Goal: Task Accomplishment & Management: Manage account settings

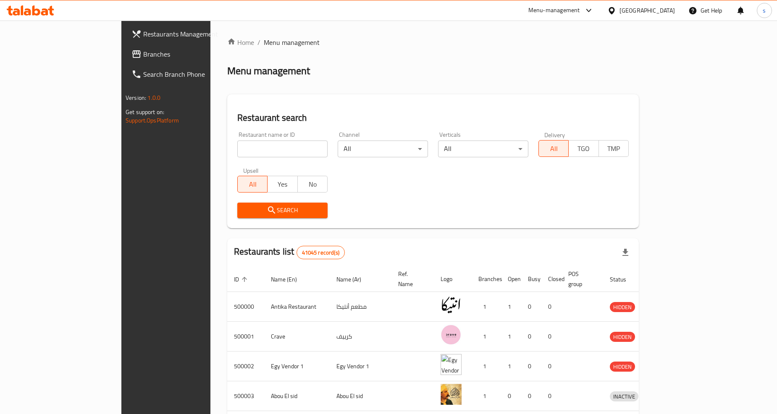
click at [662, 12] on div "[GEOGRAPHIC_DATA]" at bounding box center [646, 10] width 55 height 9
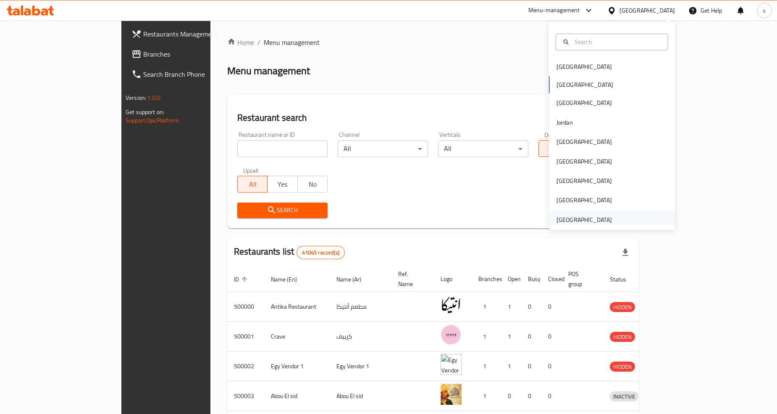
click at [565, 220] on div "[GEOGRAPHIC_DATA]" at bounding box center [583, 219] width 55 height 9
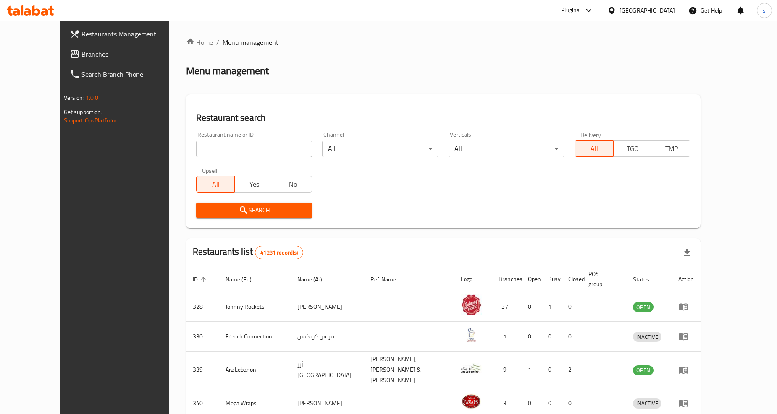
click at [209, 144] on input "search" at bounding box center [254, 149] width 116 height 17
paste input "603112"
type input "603112"
click at [223, 206] on span "Search" at bounding box center [254, 210] width 102 height 10
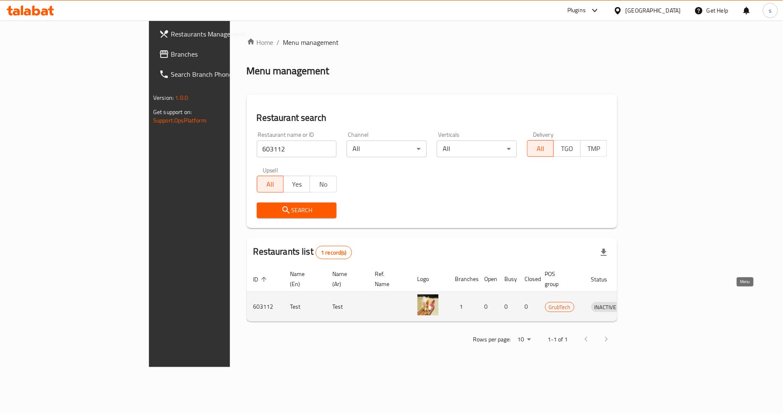
click at [647, 302] on icon "enhanced table" at bounding box center [642, 307] width 10 height 10
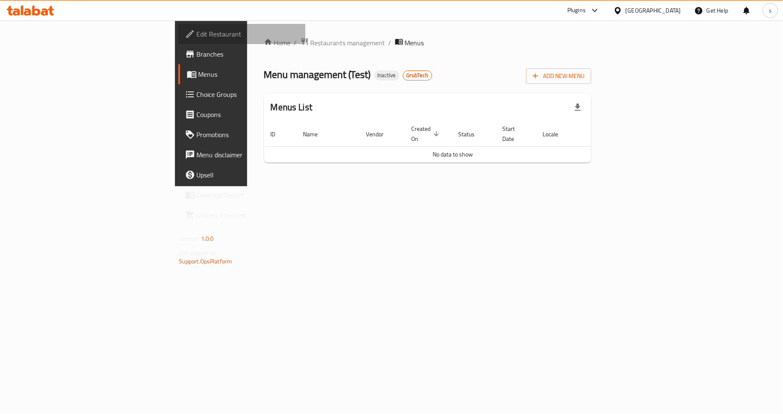
click at [197, 36] on span "Edit Restaurant" at bounding box center [248, 34] width 102 height 10
